Goal: Task Accomplishment & Management: Use online tool/utility

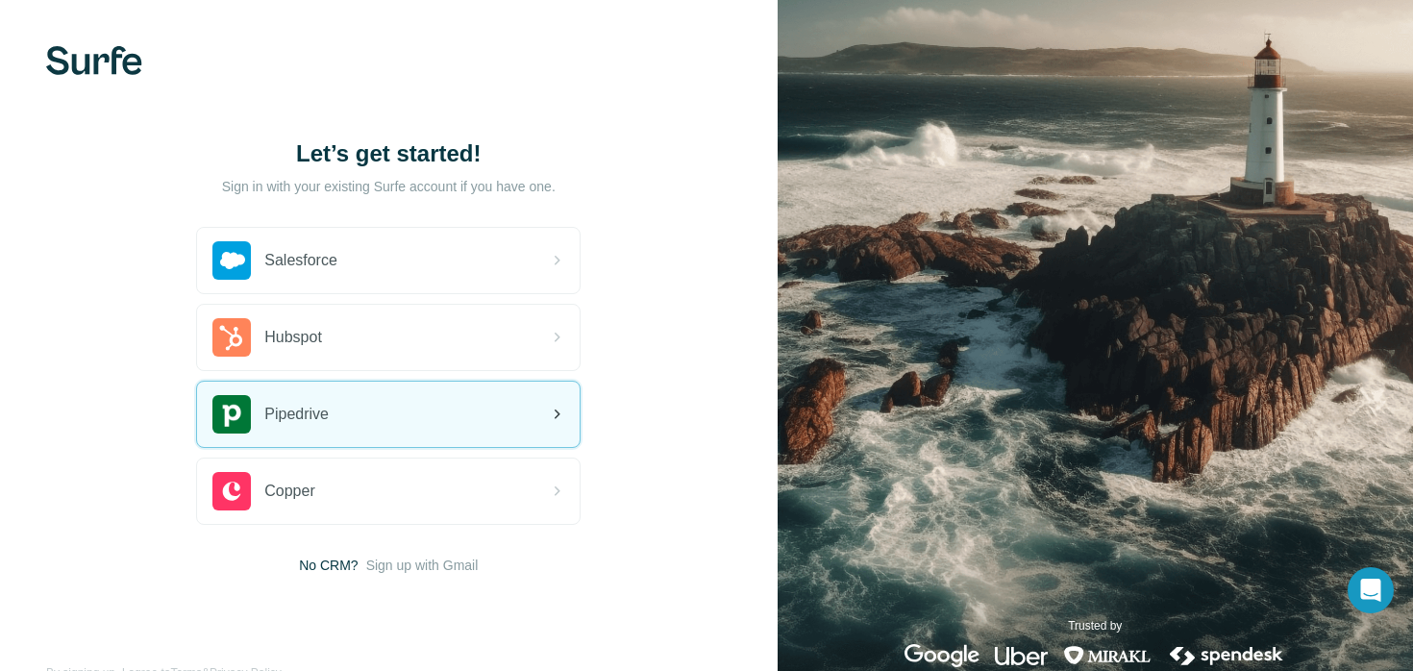
click at [477, 427] on div "Pipedrive" at bounding box center [388, 414] width 383 height 65
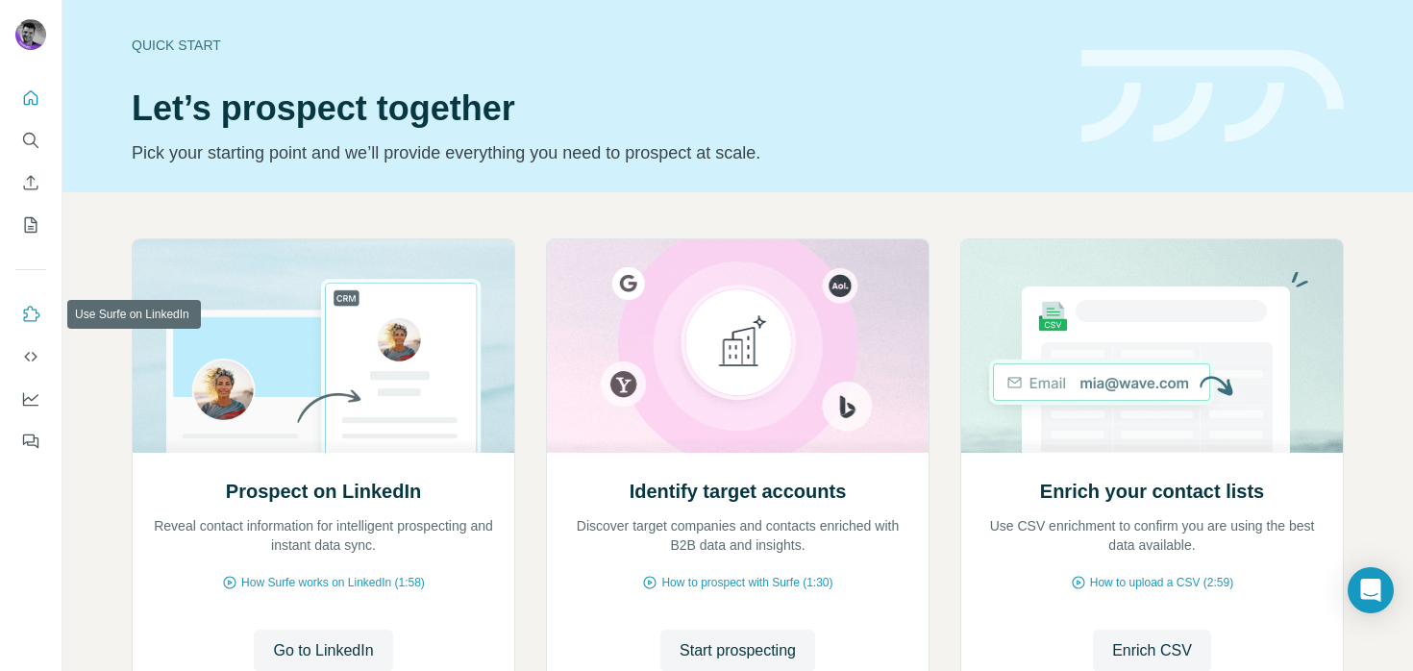
click at [30, 313] on icon "Use Surfe on LinkedIn" at bounding box center [30, 314] width 19 height 19
